Goal: Find specific page/section: Find specific page/section

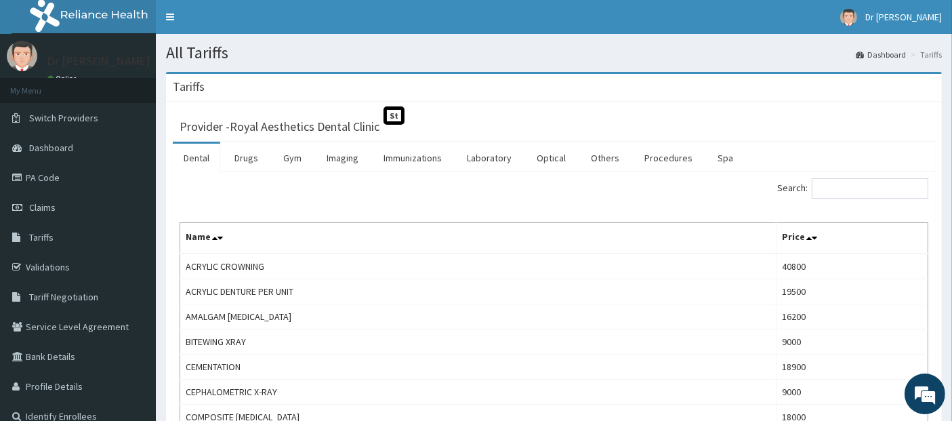
click at [787, 140] on div "Provider - Royal Aesthetics Dental Clinic St" at bounding box center [554, 124] width 762 height 33
click at [841, 192] on input "Search:" at bounding box center [870, 188] width 117 height 20
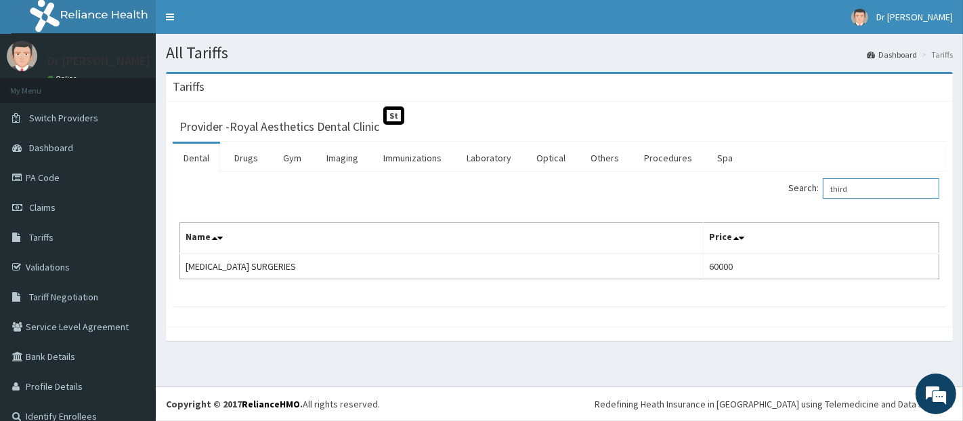
type input "third"
click at [58, 181] on link "PA Code" at bounding box center [78, 178] width 156 height 30
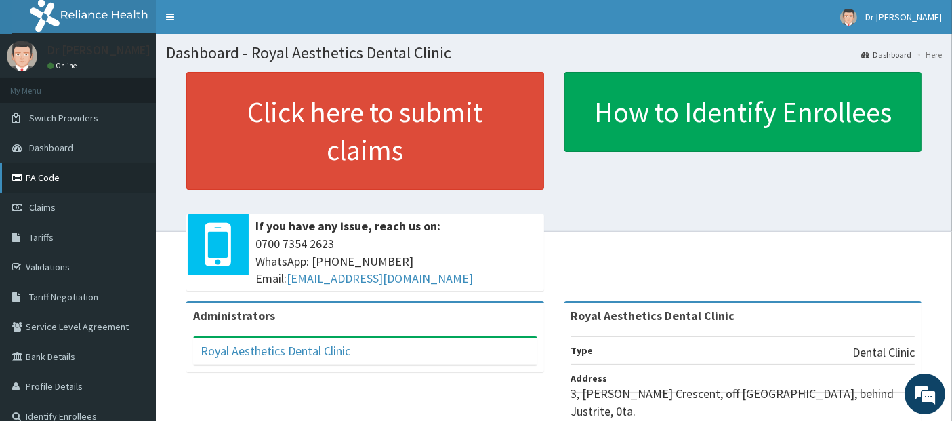
click at [87, 171] on link "PA Code" at bounding box center [78, 178] width 156 height 30
